Goal: Check status: Check status

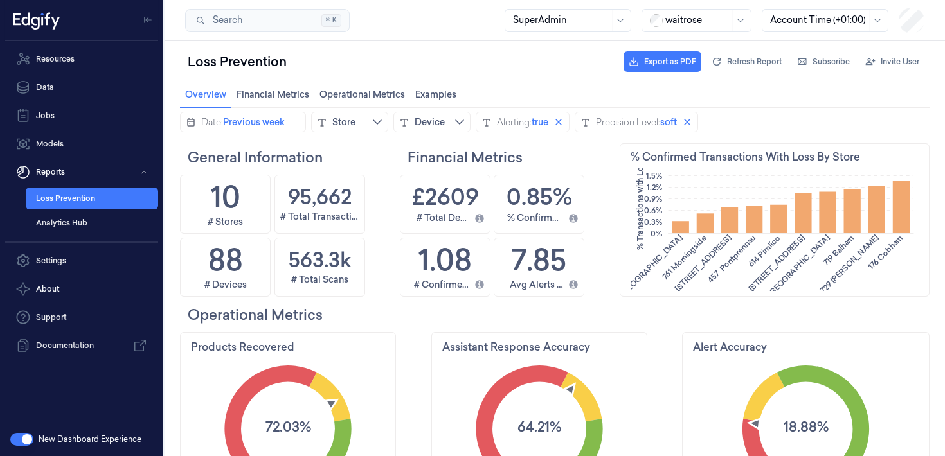
scroll to position [233, 77]
click at [549, 267] on h1 "7.85" at bounding box center [539, 260] width 55 height 42
click at [454, 197] on h1 "£2609" at bounding box center [445, 196] width 67 height 33
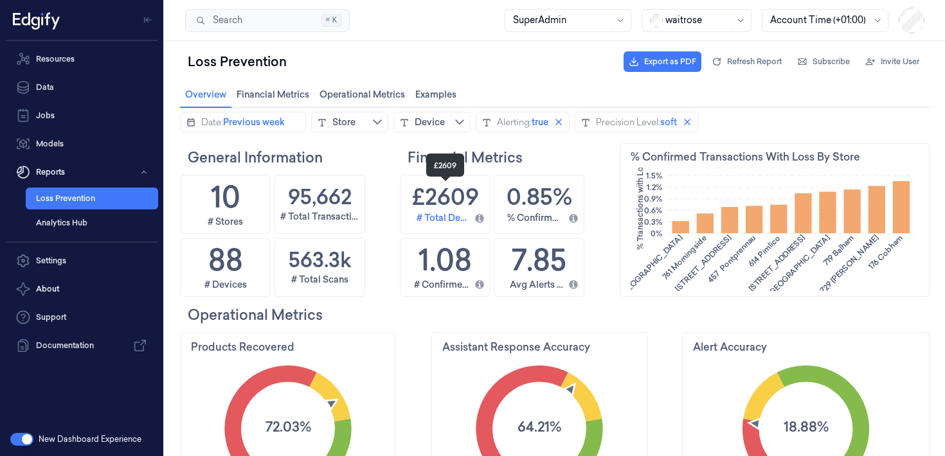
click at [449, 211] on div "# Total Detected Loss" at bounding box center [443, 218] width 53 height 14
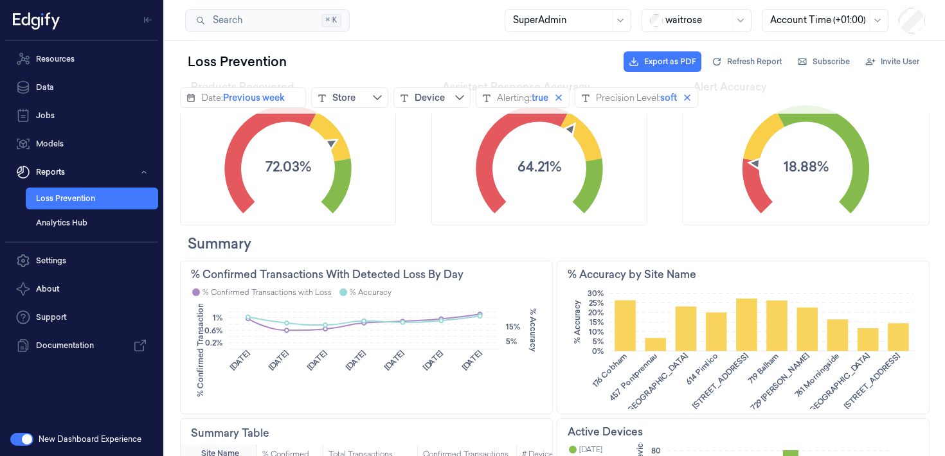
scroll to position [0, 0]
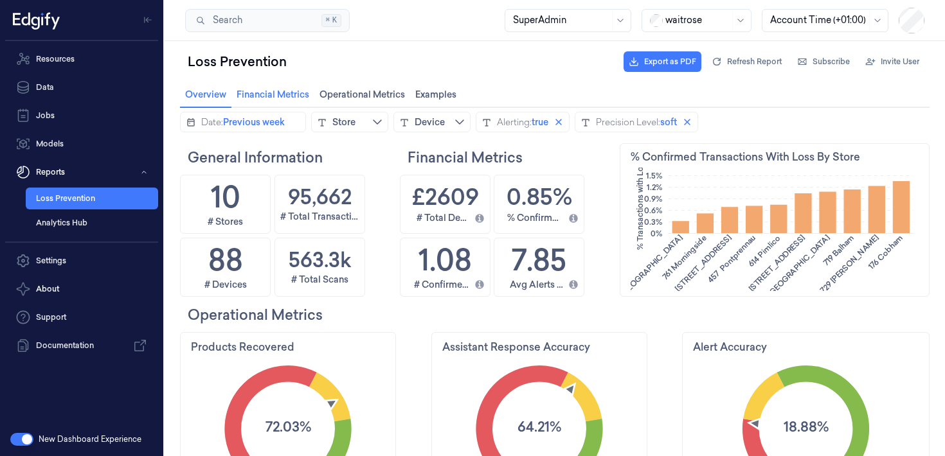
click at [285, 92] on span "Financial Metrics Financial Metrics" at bounding box center [273, 94] width 80 height 17
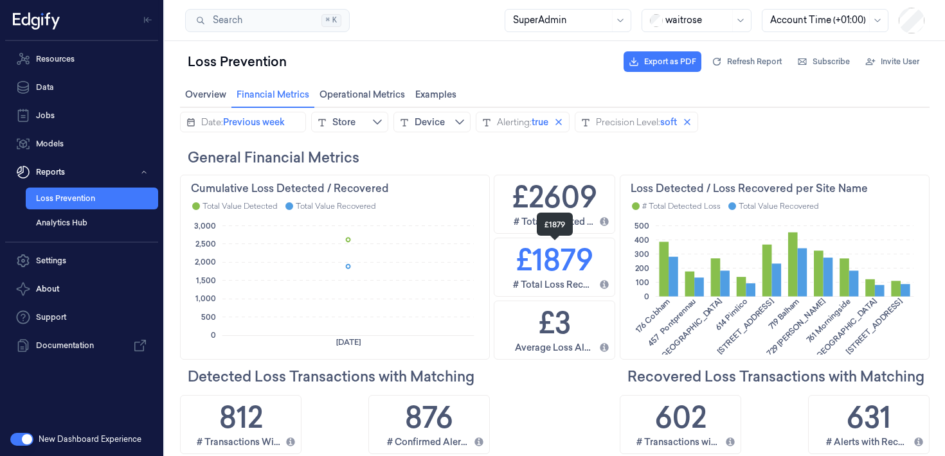
click at [577, 277] on h1 "£1879" at bounding box center [554, 260] width 77 height 42
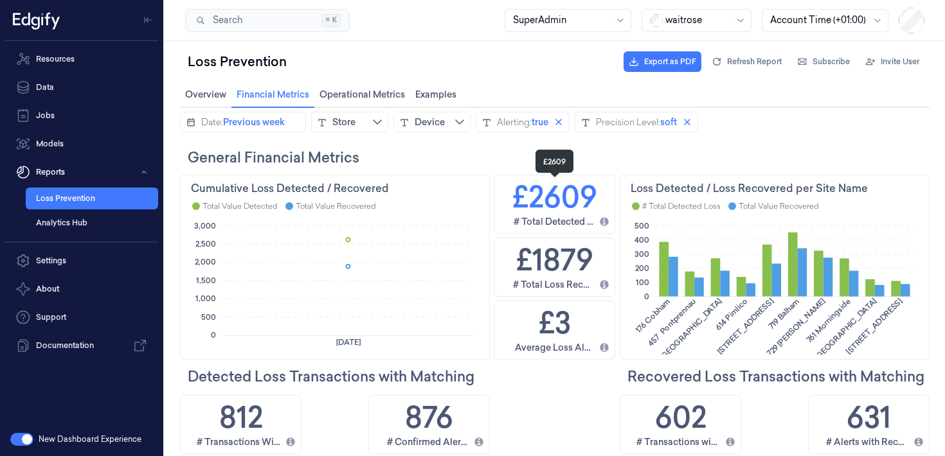
click at [588, 205] on h1 "£2609" at bounding box center [554, 197] width 85 height 42
click at [345, 209] on div "Total Value Recovered" at bounding box center [336, 206] width 80 height 11
click at [356, 124] on div "Store" at bounding box center [343, 122] width 23 height 13
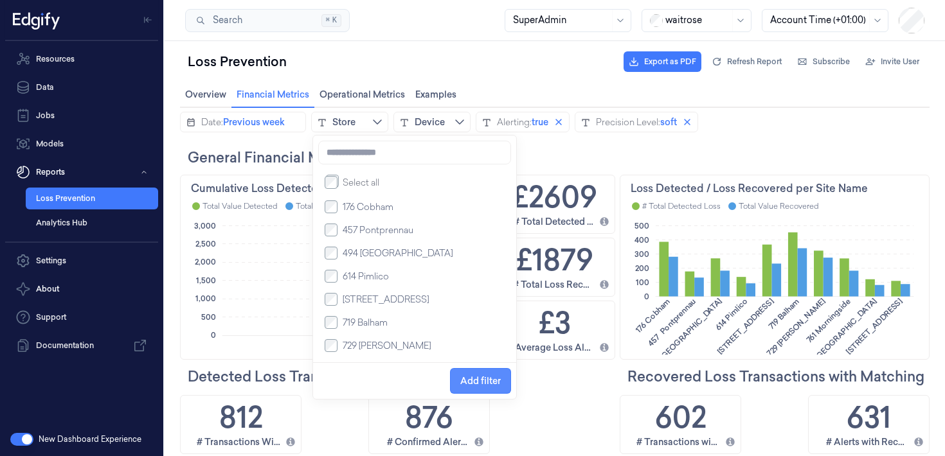
click at [498, 392] on span "Add filter" at bounding box center [480, 381] width 41 height 24
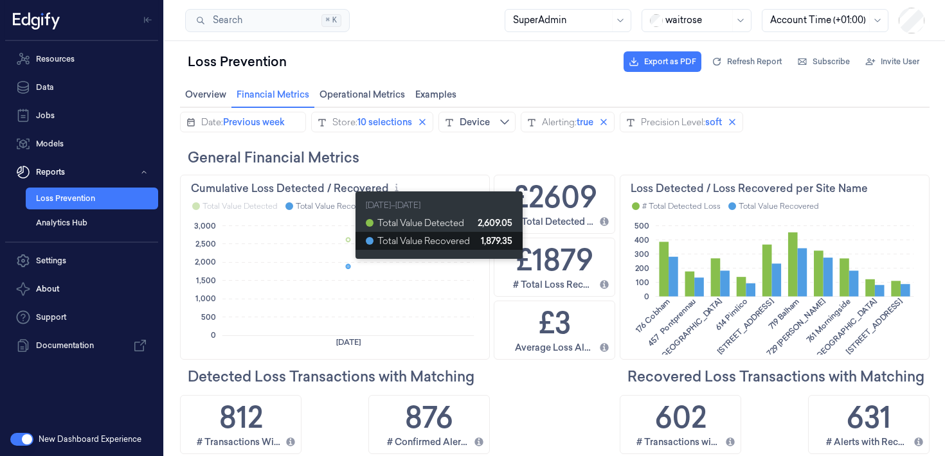
click at [349, 266] on icon at bounding box center [348, 267] width 4 height 4
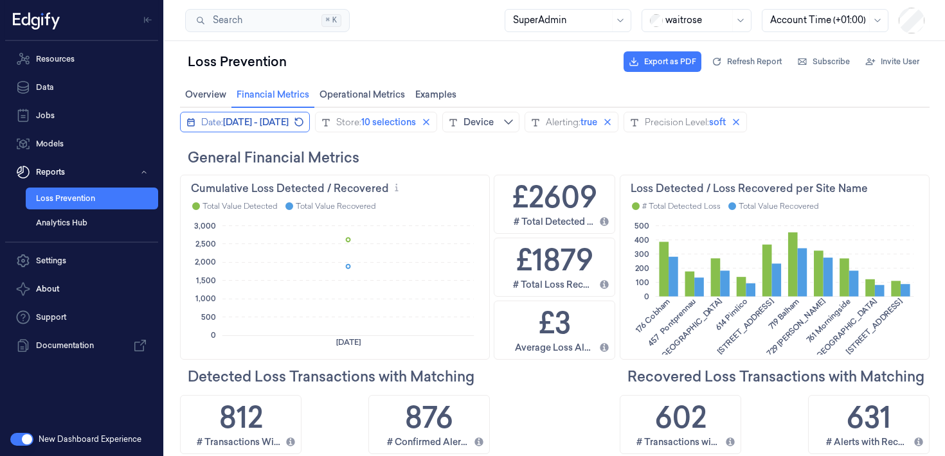
click at [289, 126] on span "[DATE] - [DATE]" at bounding box center [256, 122] width 66 height 13
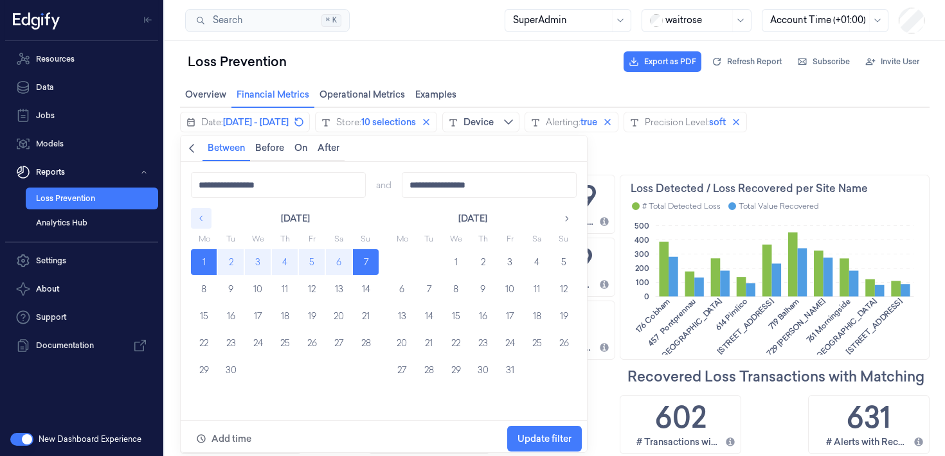
click at [203, 215] on icon "button" at bounding box center [201, 218] width 9 height 9
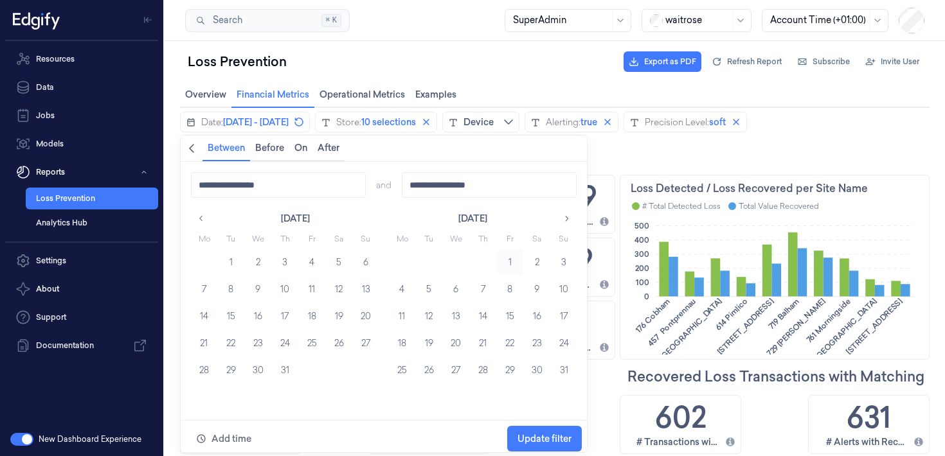
click at [499, 260] on button "1" at bounding box center [510, 262] width 26 height 26
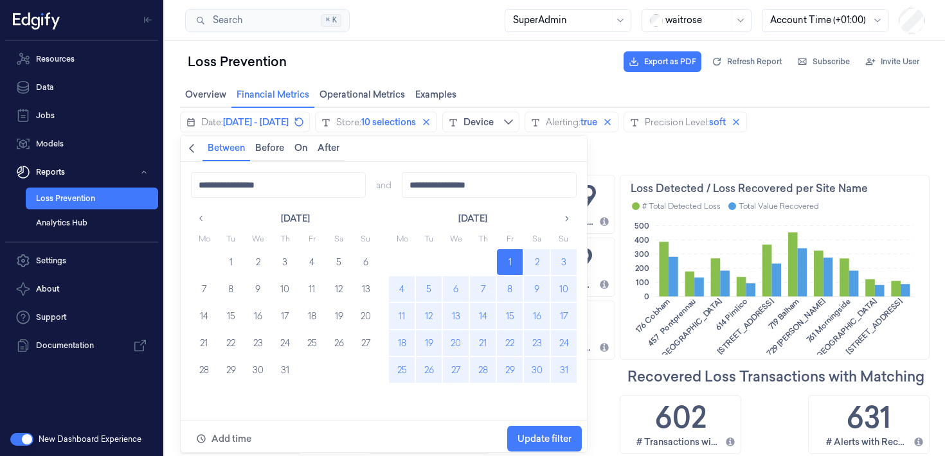
click at [569, 367] on button "31" at bounding box center [564, 370] width 26 height 26
type input "**********"
click at [557, 429] on span "Update filter" at bounding box center [545, 439] width 54 height 24
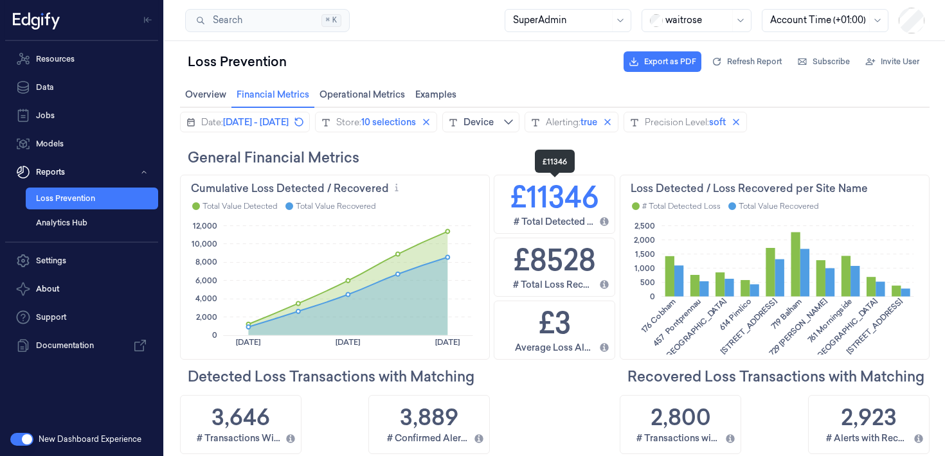
click at [554, 213] on h1 "£11346" at bounding box center [554, 197] width 89 height 42
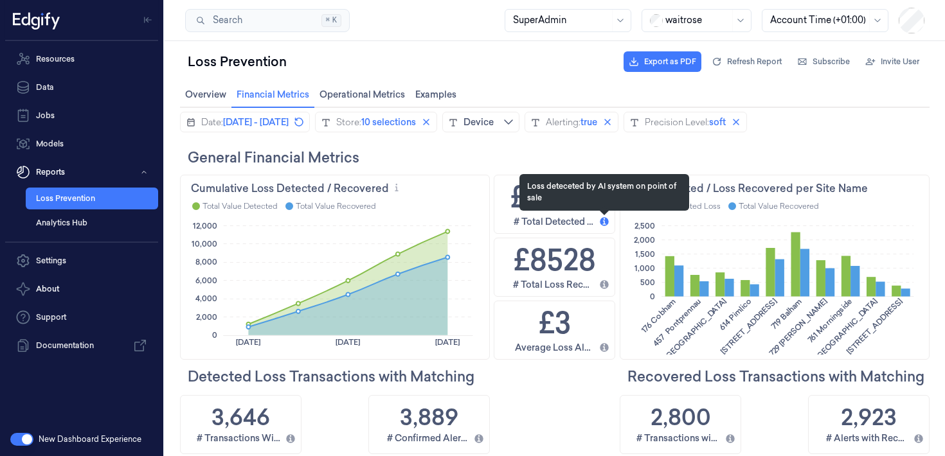
click at [604, 224] on icon "info_filled icon" at bounding box center [604, 222] width 10 height 10
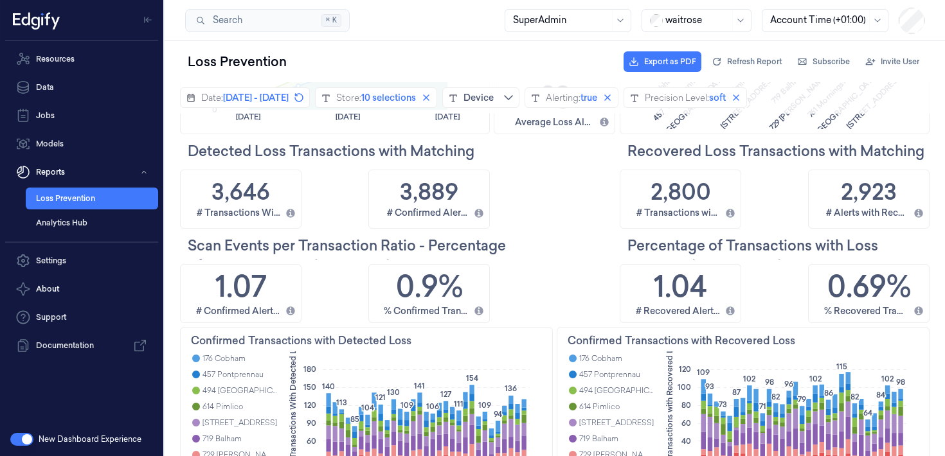
scroll to position [229, 0]
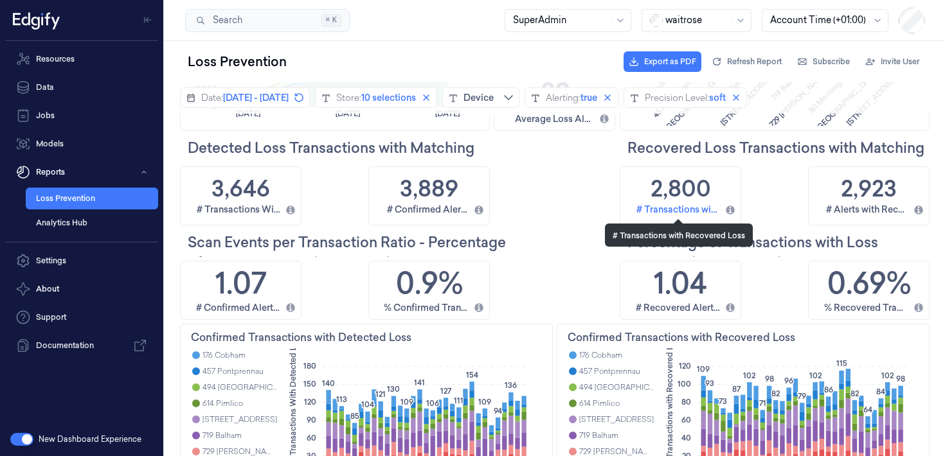
click at [698, 204] on div "# Transactions with Recovered Loss" at bounding box center [678, 210] width 84 height 14
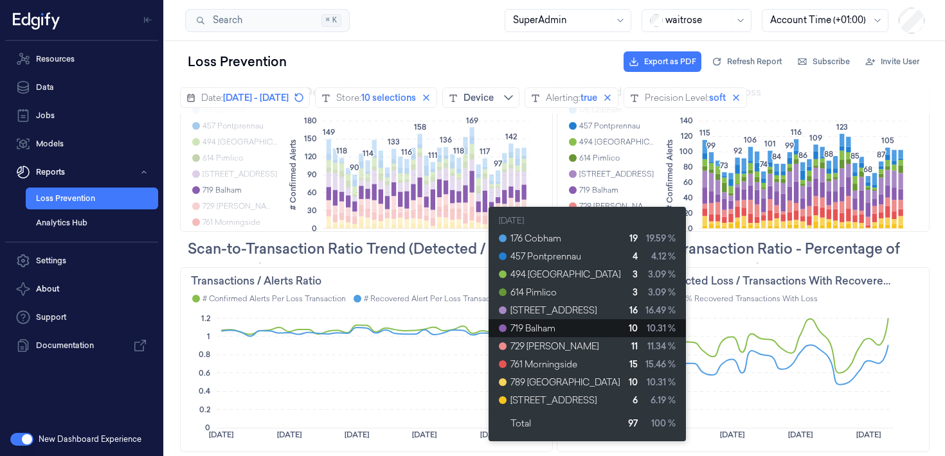
scroll to position [0, 0]
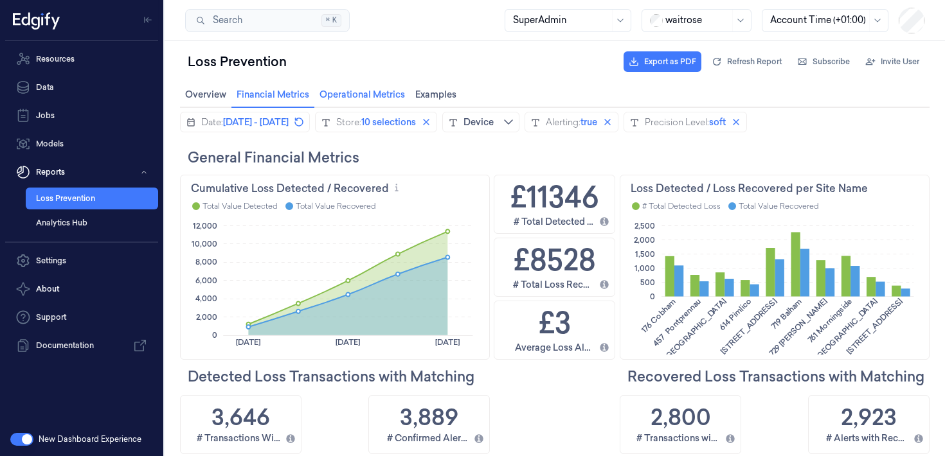
click at [386, 102] on span "Operational Metrics Operational Metrics" at bounding box center [362, 94] width 93 height 17
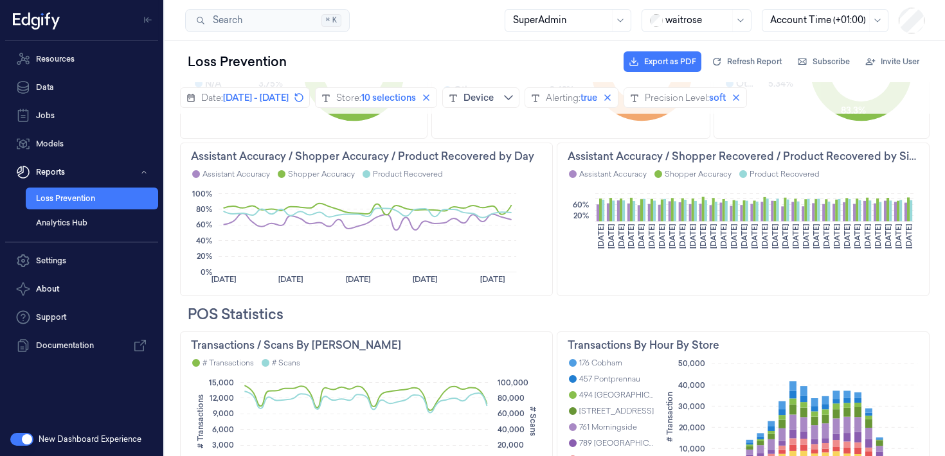
scroll to position [222, 0]
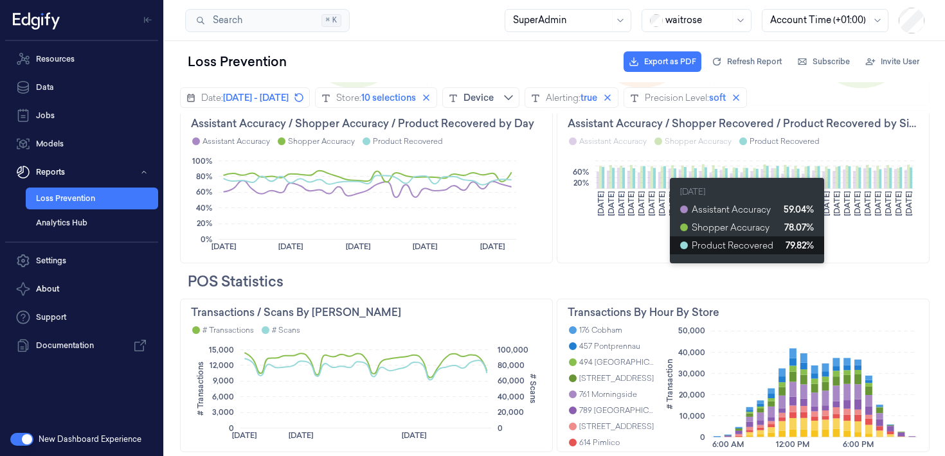
click at [663, 171] on icon at bounding box center [662, 178] width 3 height 22
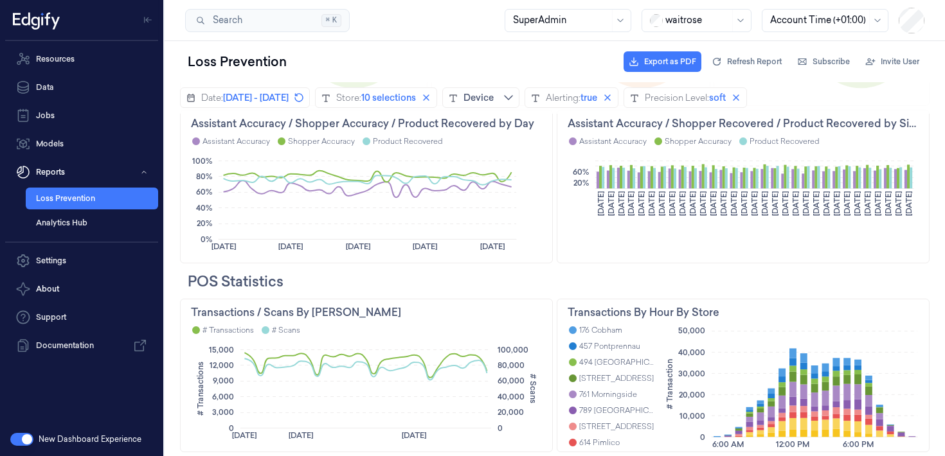
scroll to position [0, 0]
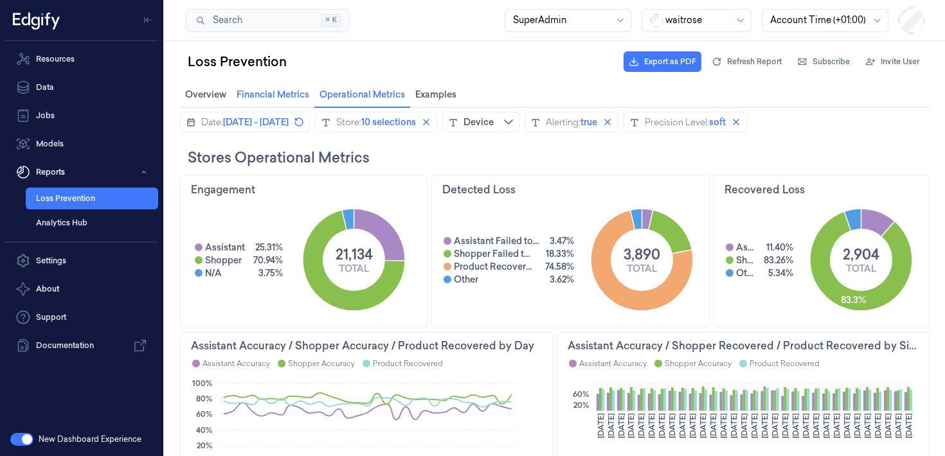
click at [278, 87] on span "Financial Metrics Financial Metrics" at bounding box center [273, 94] width 80 height 17
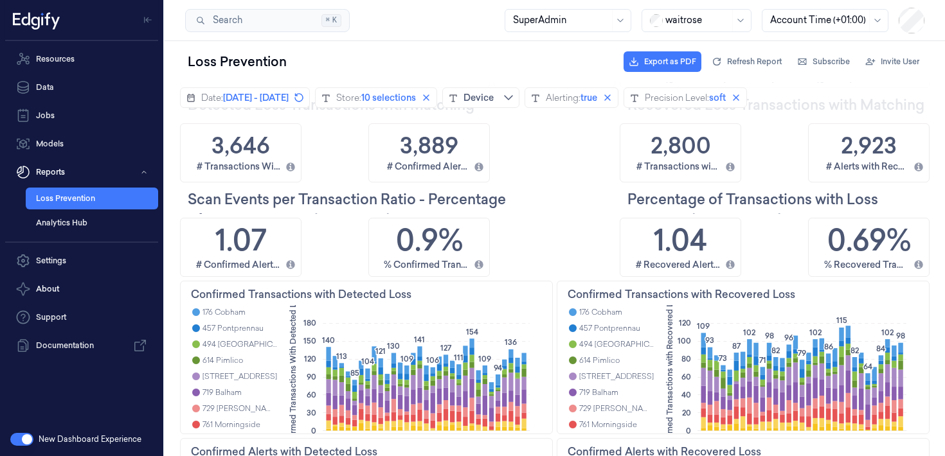
scroll to position [273, 0]
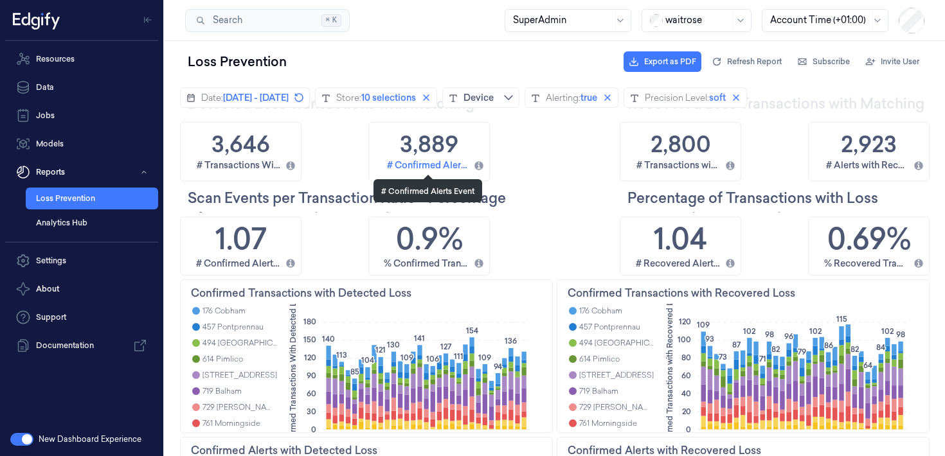
click at [428, 163] on div "# Confirmed Alerts Event" at bounding box center [428, 165] width 82 height 14
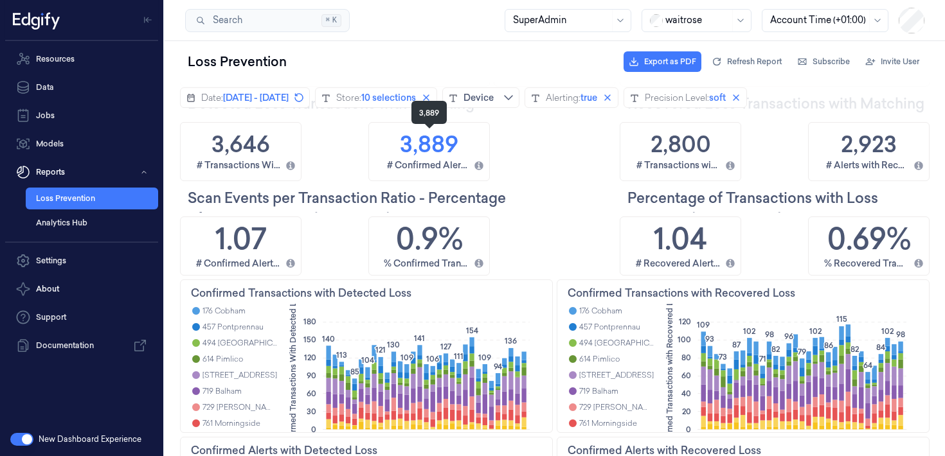
click at [435, 147] on h1 "3,889" at bounding box center [429, 143] width 59 height 33
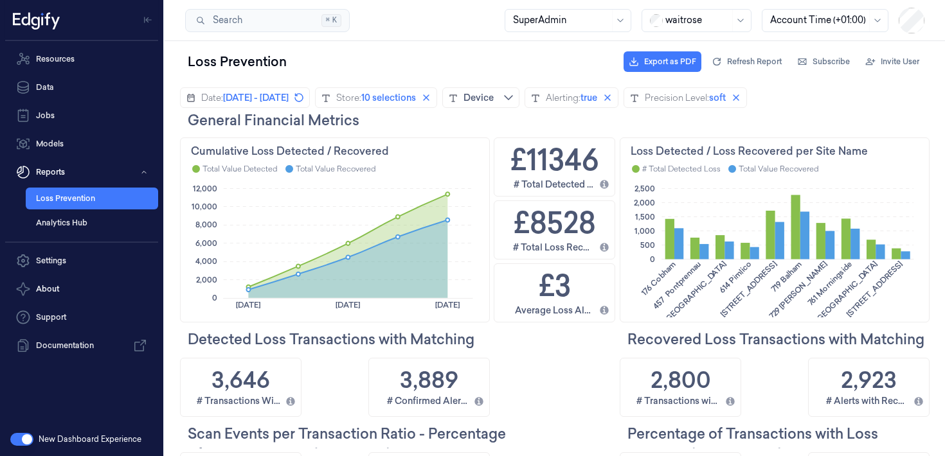
scroll to position [0, 0]
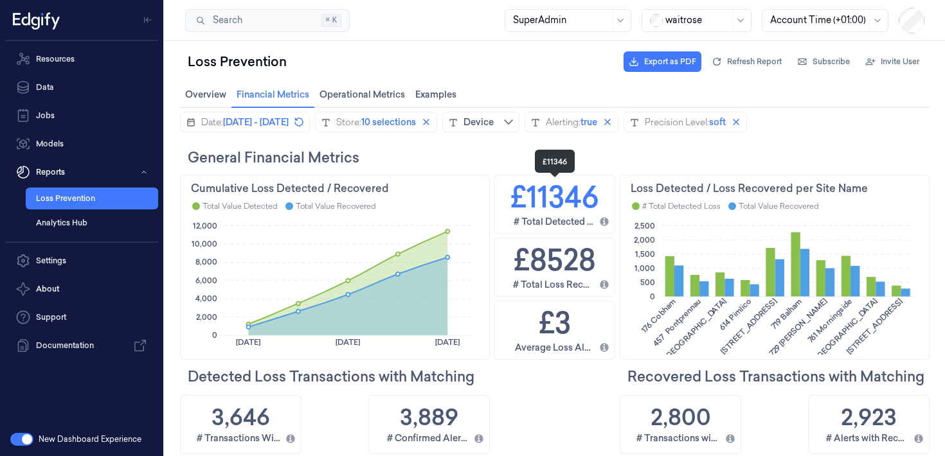
click at [525, 192] on h1 "£11346" at bounding box center [554, 197] width 89 height 42
